Goal: Transaction & Acquisition: Purchase product/service

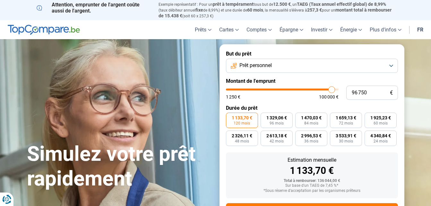
type input "95 000"
type input "95000"
type input "91 500"
type input "91500"
type input "89 500"
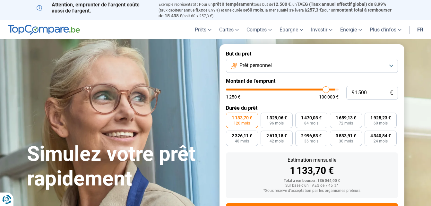
type input "89500"
type input "86 750"
type input "86750"
type input "85 000"
type input "85000"
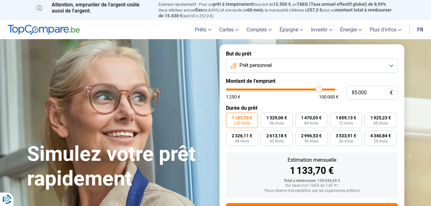
type input "83 000"
type input "83000"
type input "81 500"
type input "81500"
type input "80 250"
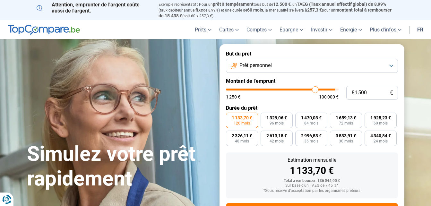
type input "80250"
type input "79 500"
type input "79500"
type input "77 750"
type input "77750"
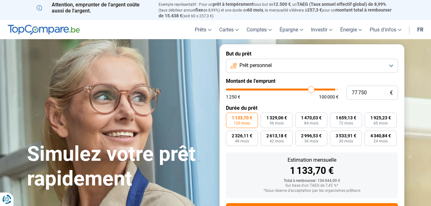
type input "76 750"
type input "76750"
type input "75 250"
type input "75250"
type input "73 250"
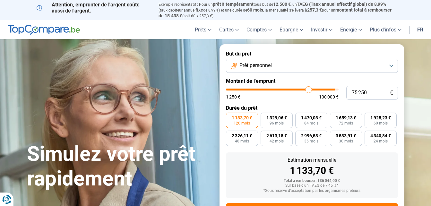
type input "73250"
type input "72 500"
type input "72500"
type input "71 000"
type input "71000"
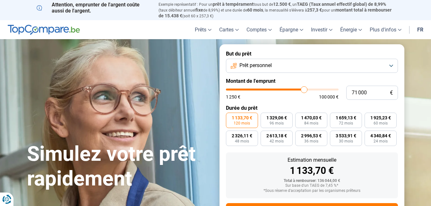
type input "70 500"
type input "70500"
type input "69 500"
type input "69500"
type input "69 000"
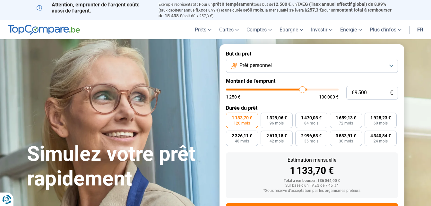
type input "69000"
type input "67 500"
type input "67500"
type input "66 500"
type input "66500"
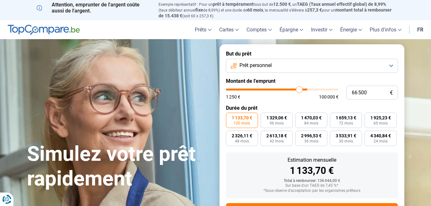
type input "66 000"
type input "66000"
type input "65 000"
type input "65000"
type input "64 750"
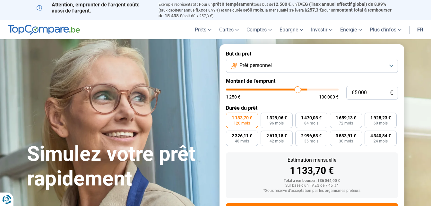
type input "64750"
type input "64 500"
type input "64500"
type input "64 250"
type input "64250"
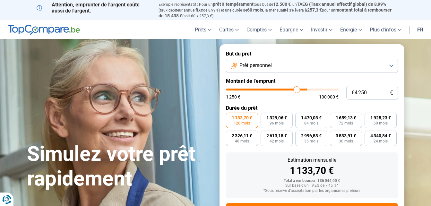
type input "63 750"
type input "63750"
type input "63 250"
type input "63250"
type input "62 500"
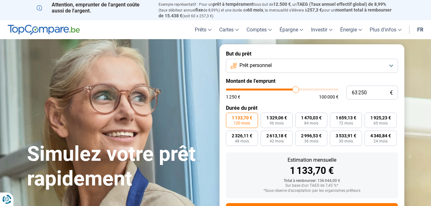
type input "62500"
type input "61 750"
type input "61750"
type input "61 500"
type input "61500"
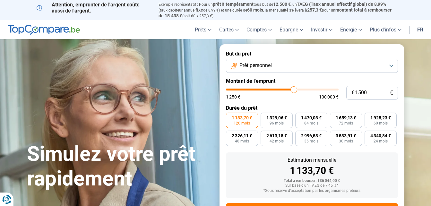
type input "60 500"
type input "60500"
type input "60 250"
type input "60250"
type input "60 000"
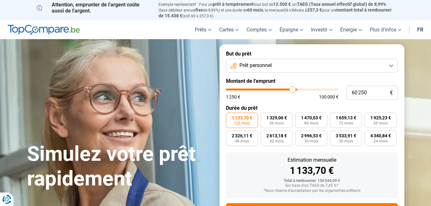
type input "60000"
type input "59 000"
type input "59000"
type input "58 500"
type input "58500"
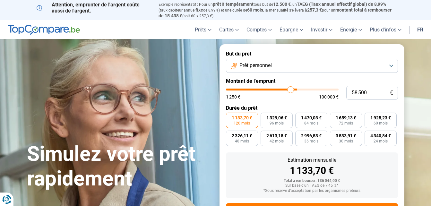
type input "57 750"
type input "57750"
type input "57 250"
type input "57250"
type input "56 500"
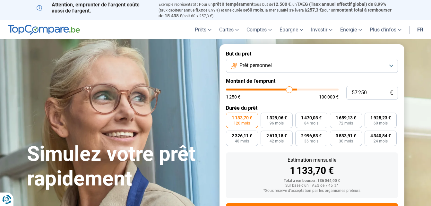
type input "56500"
type input "56 250"
type input "56250"
type input "56 000"
type input "56000"
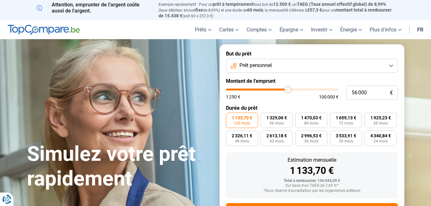
type input "55 750"
type input "55750"
type input "55 000"
type input "55000"
type input "54 750"
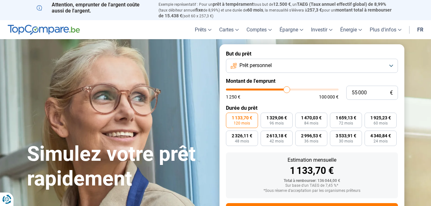
type input "54750"
type input "54 500"
type input "54500"
type input "54 000"
type input "54000"
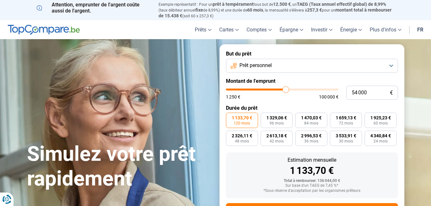
type input "53 250"
type input "53250"
type input "53 000"
type input "53000"
type input "52 500"
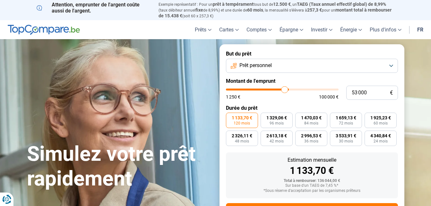
type input "52500"
type input "52 000"
type input "52000"
type input "51 500"
type input "51500"
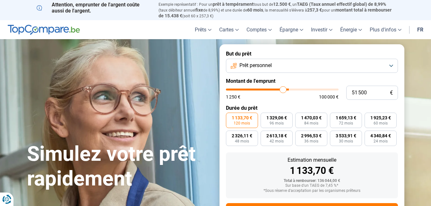
type input "51 000"
type input "51000"
type input "50 500"
type input "50500"
type input "50 000"
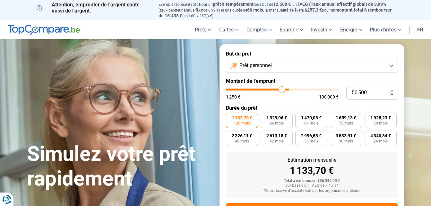
type input "50000"
type input "49 750"
type input "49750"
type input "49 000"
type input "49000"
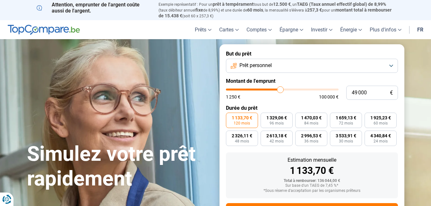
type input "48 500"
type input "48500"
type input "47 250"
type input "47250"
type input "46 500"
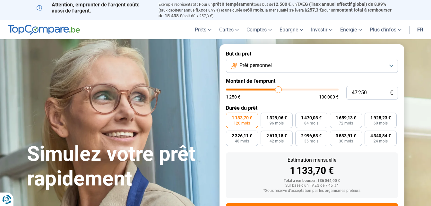
type input "46500"
type input "45 750"
type input "45750"
type input "45 250"
type input "45250"
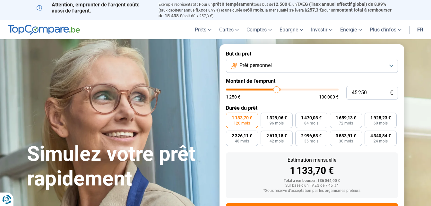
type input "45 000"
type input "45000"
type input "44 250"
type input "44250"
type input "44 000"
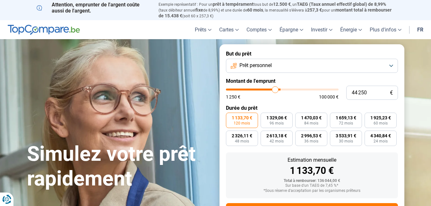
type input "44000"
type input "43 750"
type input "43750"
type input "43 000"
type input "43000"
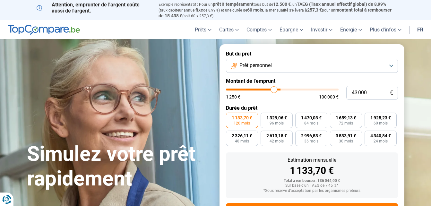
type input "42 500"
type input "42500"
type input "42 250"
type input "42250"
type input "42 000"
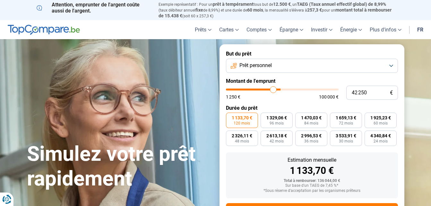
type input "42000"
type input "41 250"
type input "41250"
type input "41 000"
type input "41000"
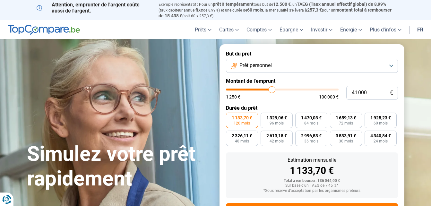
type input "40 750"
type input "40750"
type input "40 250"
type input "40250"
type input "40 000"
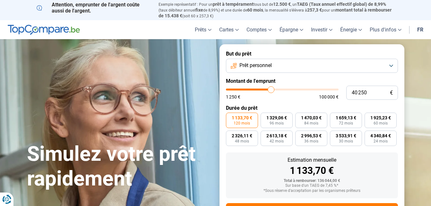
type input "40000"
type input "39 750"
type input "39750"
type input "39 500"
type input "39500"
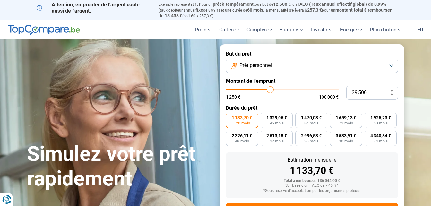
type input "39 250"
type input "39250"
type input "38 750"
type input "38750"
type input "38 250"
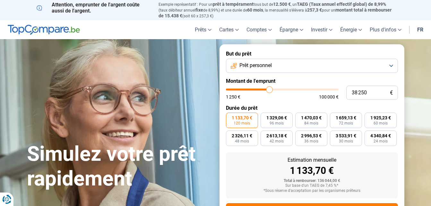
type input "38250"
type input "37 750"
type input "37750"
type input "37 250"
type input "37250"
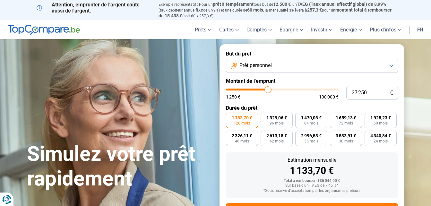
type input "36 750"
type input "36750"
type input "36 500"
type input "36500"
type input "36 250"
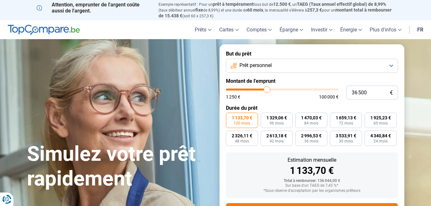
type input "36250"
type input "35 500"
type input "35500"
type input "35 250"
type input "35250"
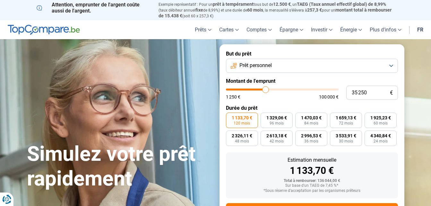
type input "35 000"
type input "35000"
type input "34 250"
type input "34250"
type input "33 750"
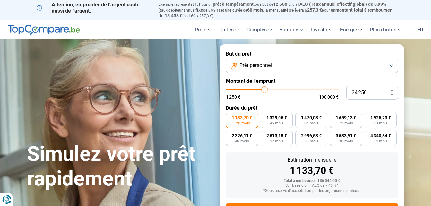
type input "33750"
type input "33 500"
type input "33500"
type input "33 250"
type input "33250"
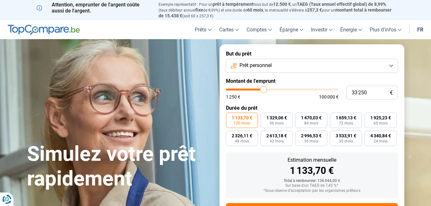
type input "32 750"
type input "32750"
type input "32 250"
type input "32250"
type input "32 000"
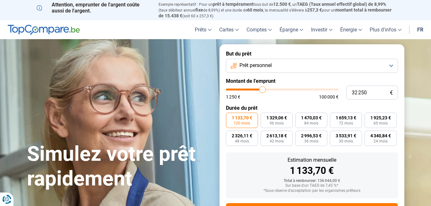
type input "32000"
type input "31 750"
type input "31750"
type input "31 000"
type input "31000"
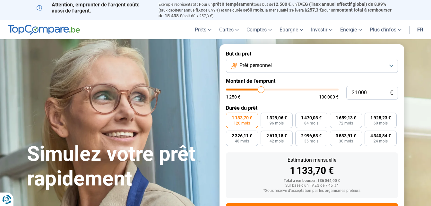
type input "30 500"
type input "30500"
type input "30 250"
type input "30250"
type input "29 750"
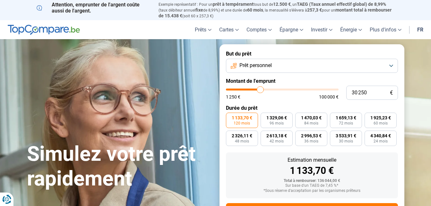
type input "29750"
type input "29 500"
type input "29500"
type input "28 750"
type input "28750"
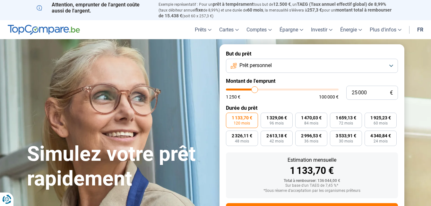
drag, startPoint x: 331, startPoint y: 87, endPoint x: 255, endPoint y: 98, distance: 77.5
click at [255, 90] on input "range" at bounding box center [282, 89] width 113 height 2
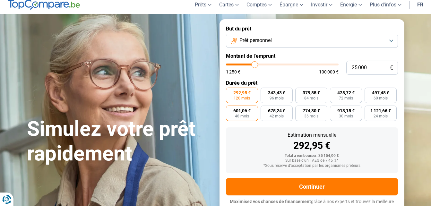
scroll to position [29, 0]
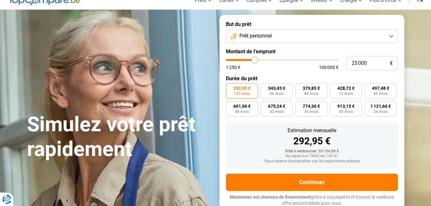
click at [236, 90] on label "292,95 € 120 mois" at bounding box center [242, 90] width 32 height 15
click at [230, 87] on input "292,95 € 120 mois" at bounding box center [228, 85] width 4 height 4
drag, startPoint x: 277, startPoint y: 149, endPoint x: 268, endPoint y: 160, distance: 13.6
click at [268, 160] on div "Total à rembourser: 35 154,00 € Sur base d'un TAEG de 7,45 %* *Sous réserve d'a…" at bounding box center [312, 156] width 162 height 14
drag, startPoint x: 268, startPoint y: 160, endPoint x: 244, endPoint y: 156, distance: 23.6
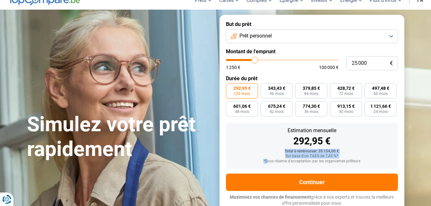
click at [244, 156] on div "Sur base d'un TAEG de 7,45 %*" at bounding box center [312, 156] width 162 height 4
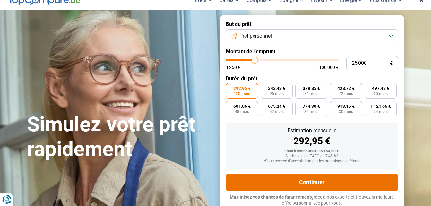
click at [301, 182] on button "Continuer" at bounding box center [312, 181] width 172 height 17
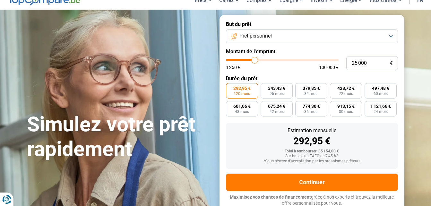
click at [259, 39] on button "Prêt personnel" at bounding box center [312, 36] width 172 height 14
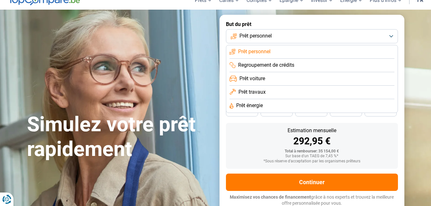
click at [251, 88] on span "Prêt travaux" at bounding box center [251, 91] width 27 height 7
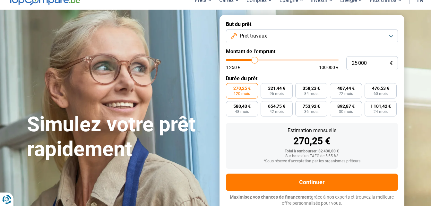
click at [430, 13] on section "Simulez votre prêt rapidement Simulez votre prêt rapidement But du prêt Prêt tr…" at bounding box center [215, 114] width 431 height 208
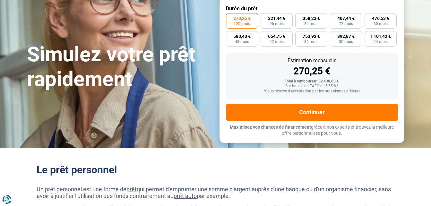
scroll to position [95, 0]
